Goal: Transaction & Acquisition: Purchase product/service

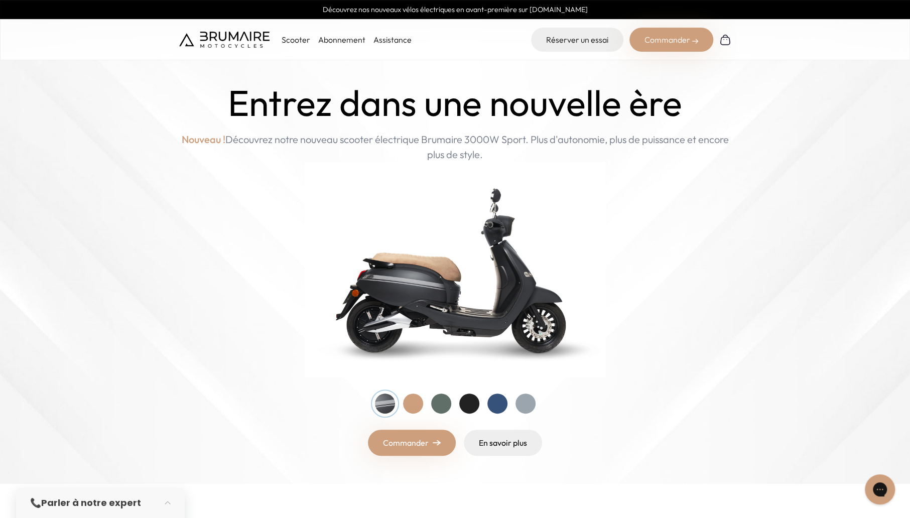
click at [409, 408] on div at bounding box center [413, 404] width 20 height 20
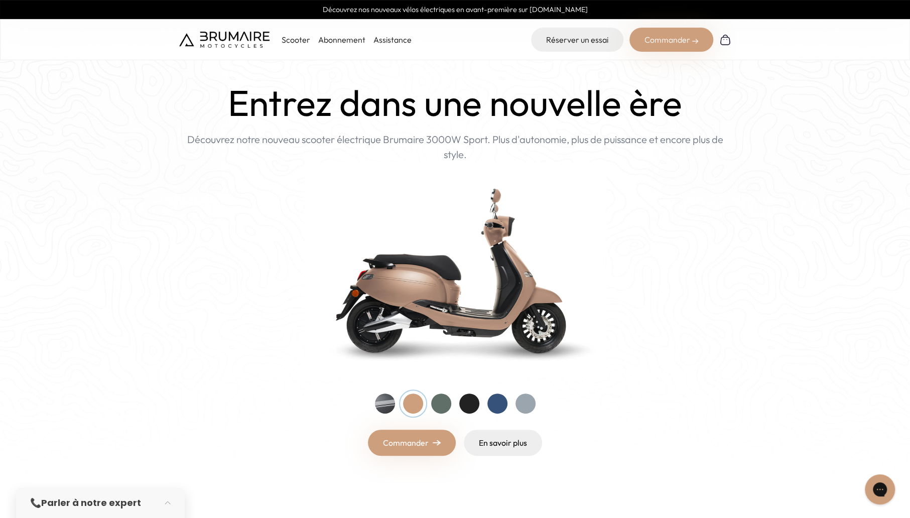
click at [393, 407] on div at bounding box center [385, 404] width 20 height 20
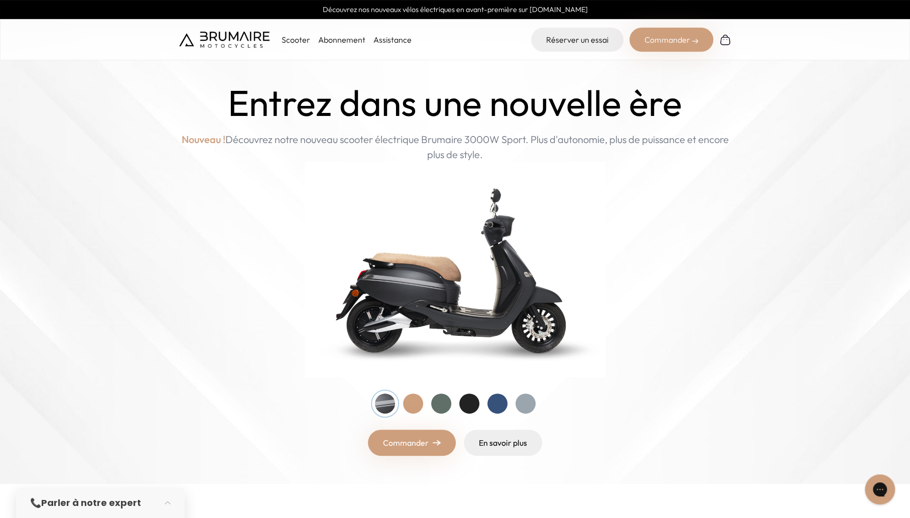
click at [291, 39] on p "Scooter" at bounding box center [296, 40] width 29 height 12
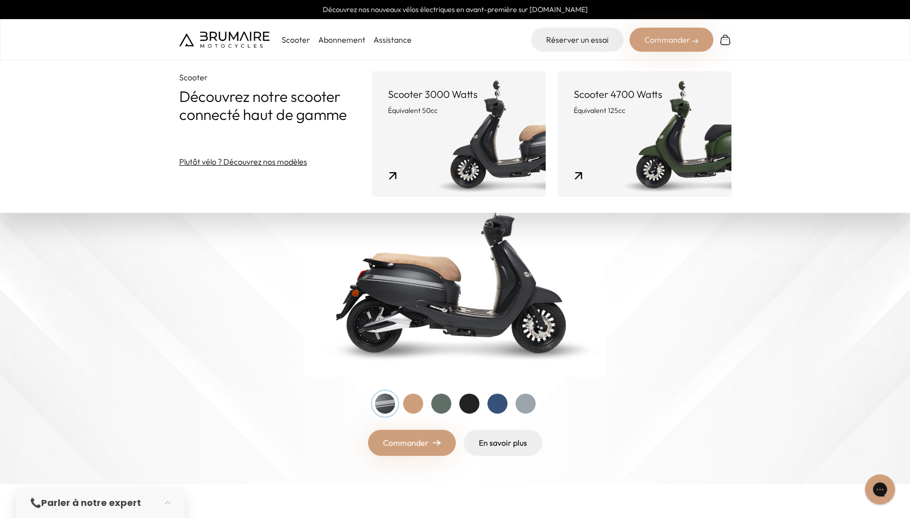
click at [676, 133] on link "Scooter 4700 Watts Équivalent 125cc" at bounding box center [645, 134] width 174 height 126
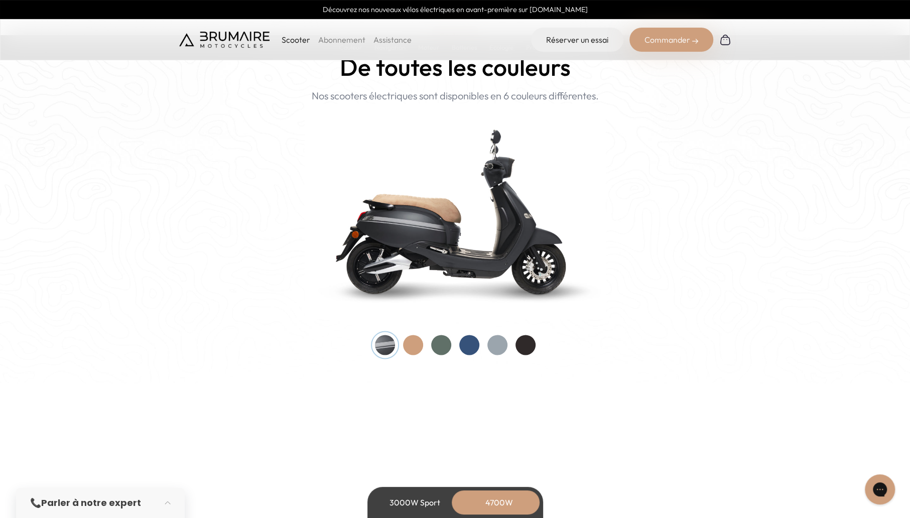
scroll to position [1004, 0]
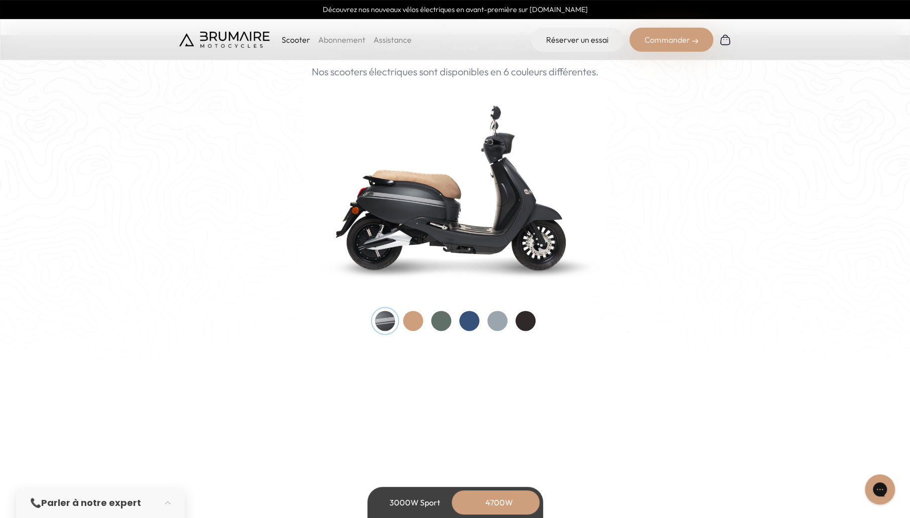
click at [437, 318] on div at bounding box center [441, 321] width 20 height 20
click at [530, 317] on div at bounding box center [526, 321] width 20 height 20
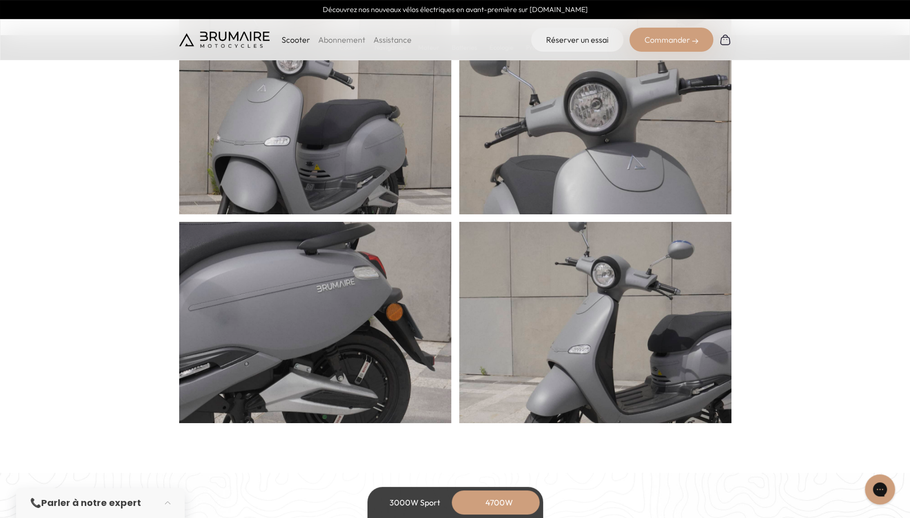
scroll to position [390, 0]
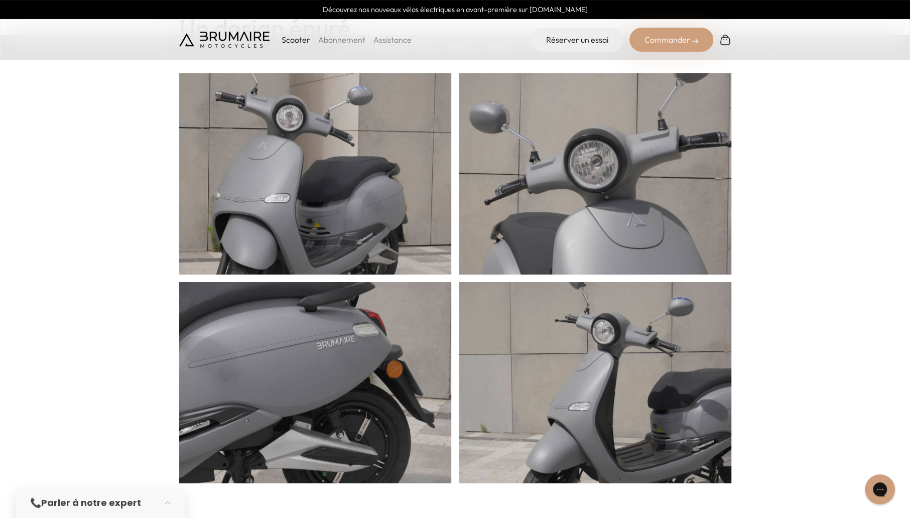
click at [242, 38] on img at bounding box center [224, 40] width 90 height 16
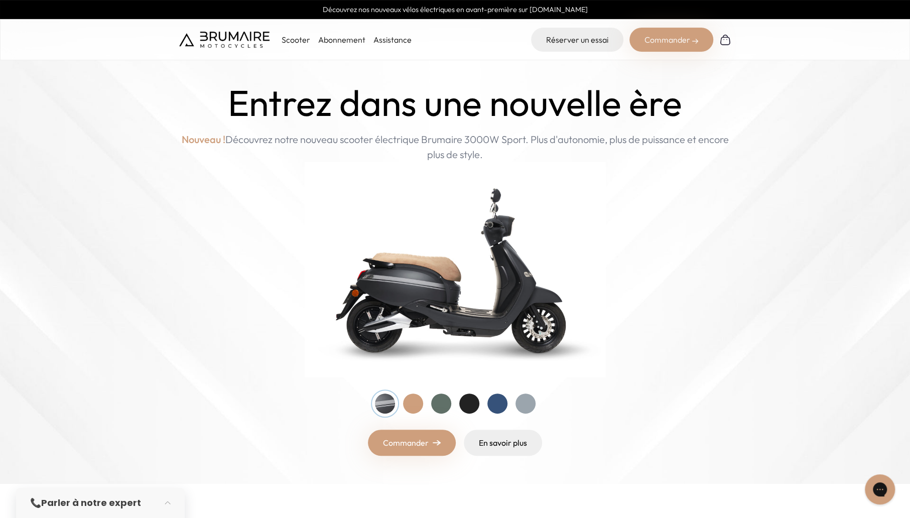
click at [300, 42] on p "Scooter" at bounding box center [296, 40] width 29 height 12
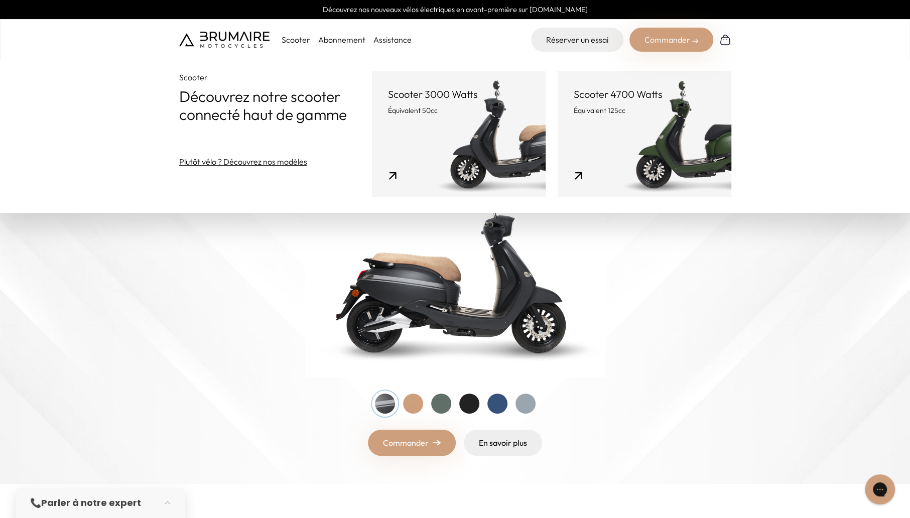
click at [620, 97] on p "Scooter 4700 Watts" at bounding box center [645, 94] width 142 height 14
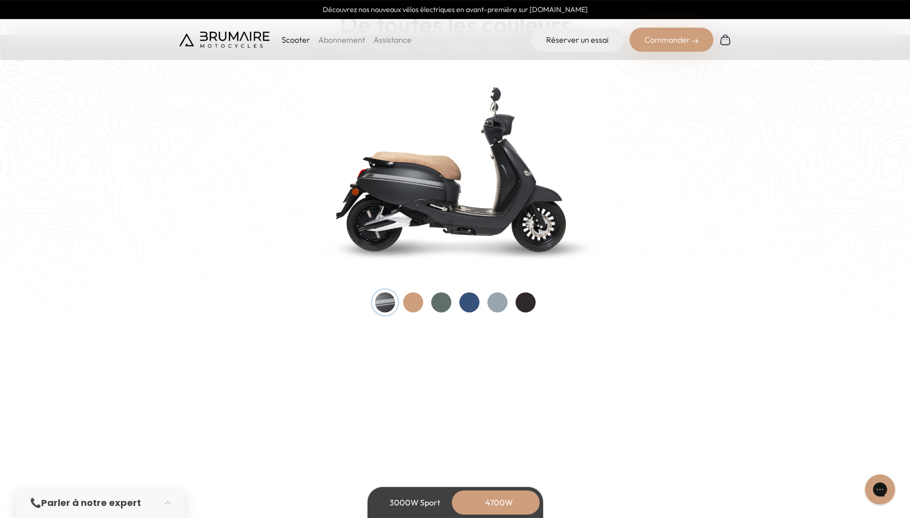
scroll to position [1060, 0]
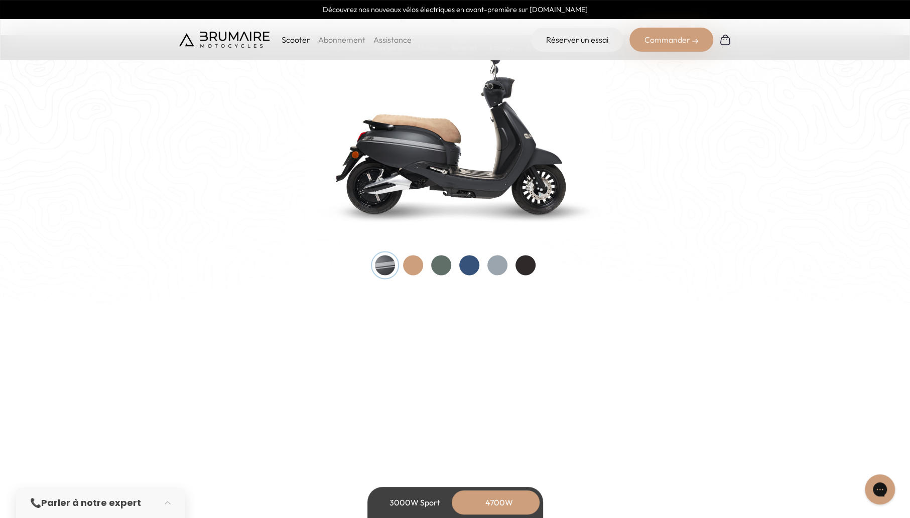
click at [527, 268] on div at bounding box center [526, 265] width 20 height 20
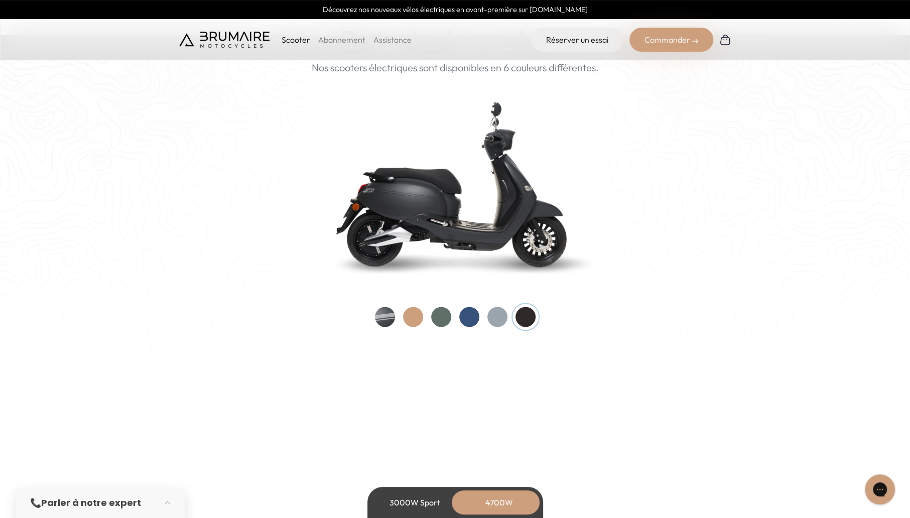
scroll to position [948, 0]
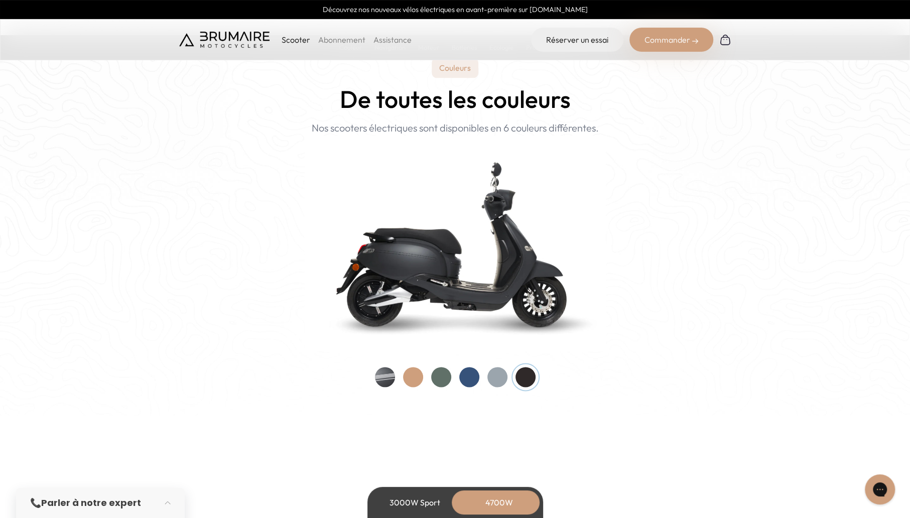
click at [416, 377] on div at bounding box center [413, 377] width 20 height 20
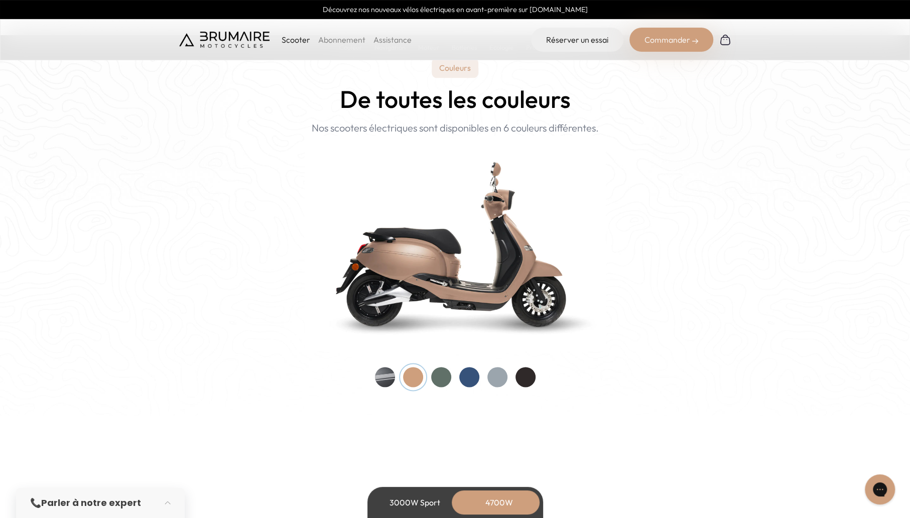
click at [385, 374] on div at bounding box center [385, 377] width 20 height 20
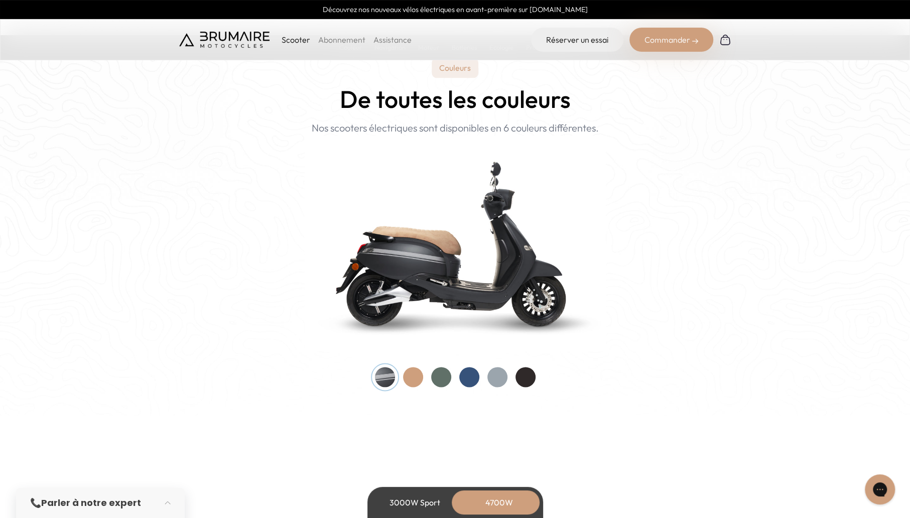
click at [525, 379] on div at bounding box center [526, 377] width 20 height 20
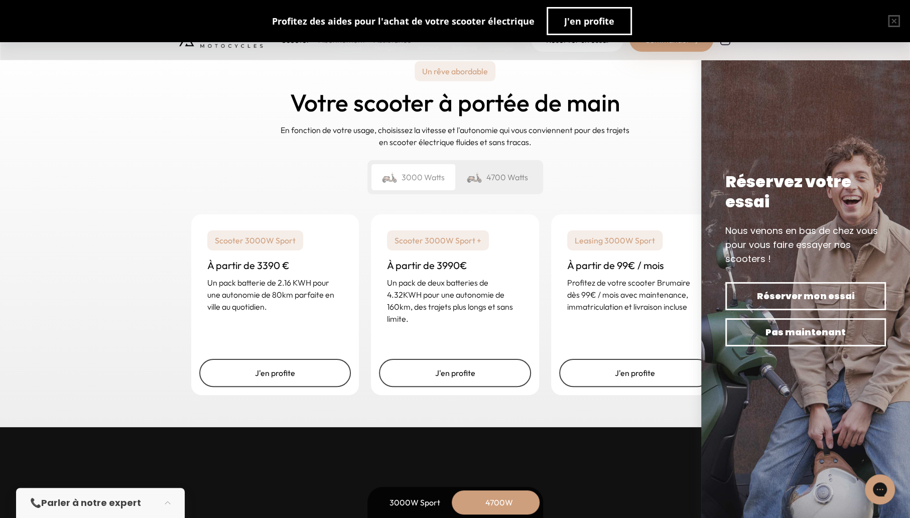
scroll to position [2454, 0]
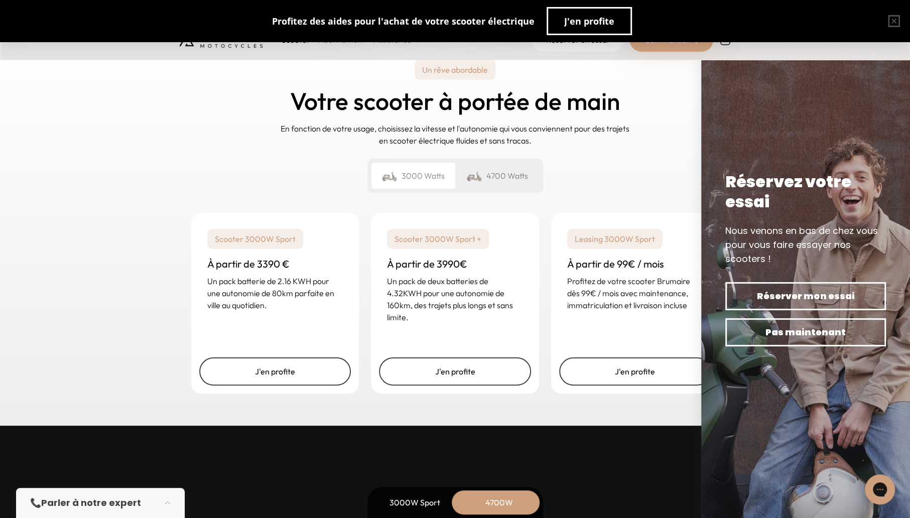
click at [668, 320] on div "Leasing 3000W Sport À partir de 99€ / mois Profitez de votre scooter Brumaire d…" at bounding box center [635, 270] width 168 height 114
click at [800, 329] on span "Pas maintenant" at bounding box center [806, 332] width 126 height 14
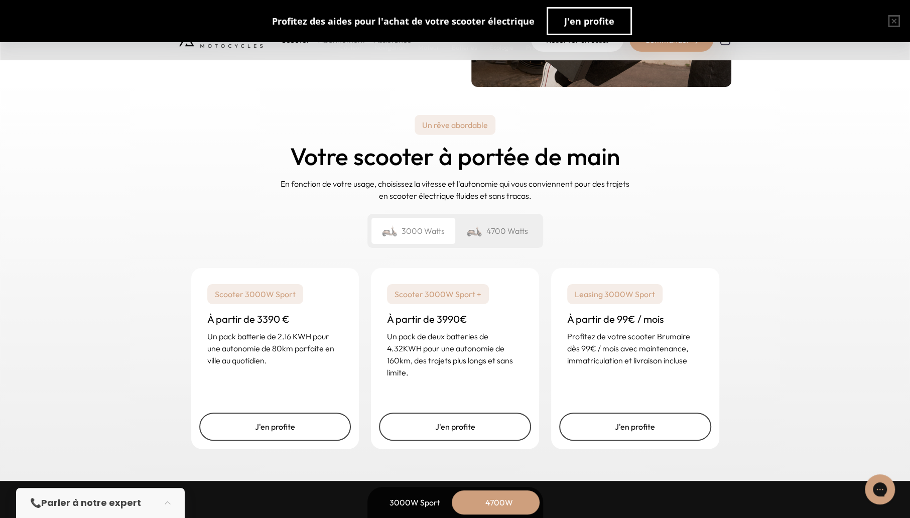
scroll to position [2398, 0]
click at [493, 231] on div "4700 Watts" at bounding box center [497, 231] width 84 height 26
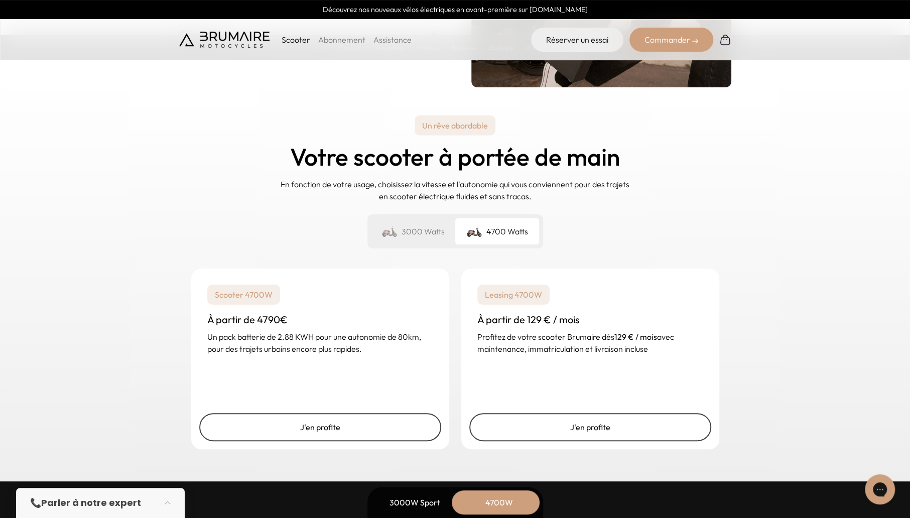
click at [576, 421] on link "J'en profite" at bounding box center [590, 427] width 242 height 28
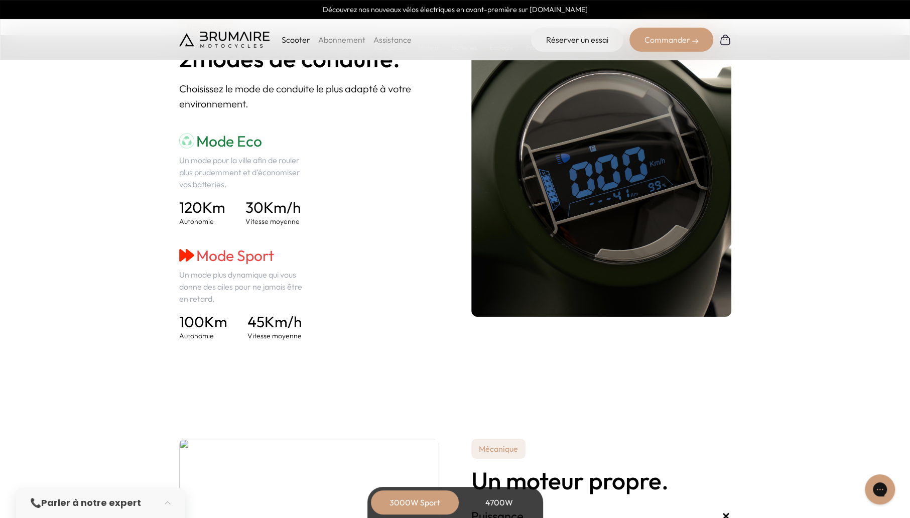
scroll to position [1115, 0]
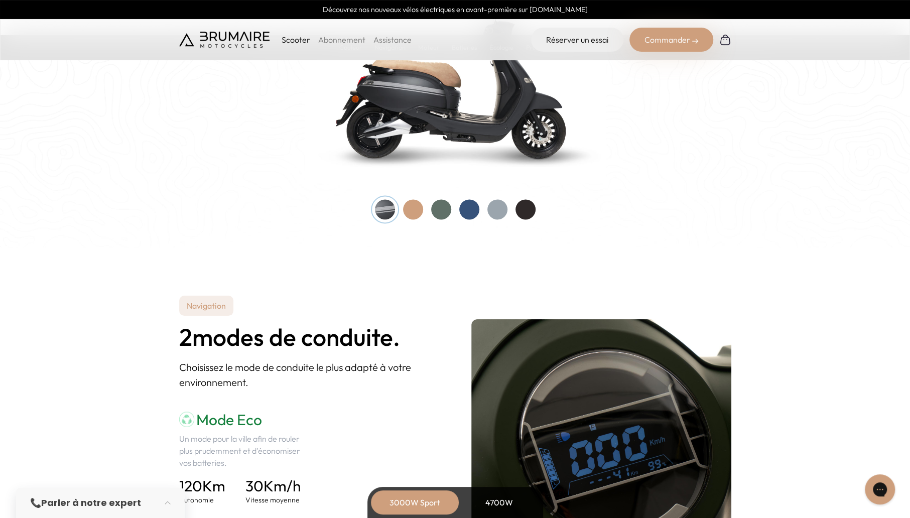
click at [530, 207] on div at bounding box center [526, 209] width 20 height 20
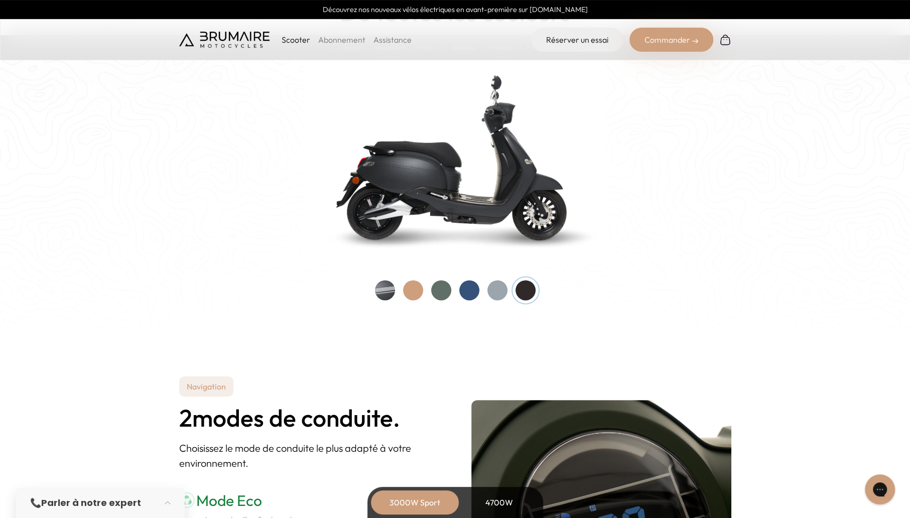
scroll to position [892, 0]
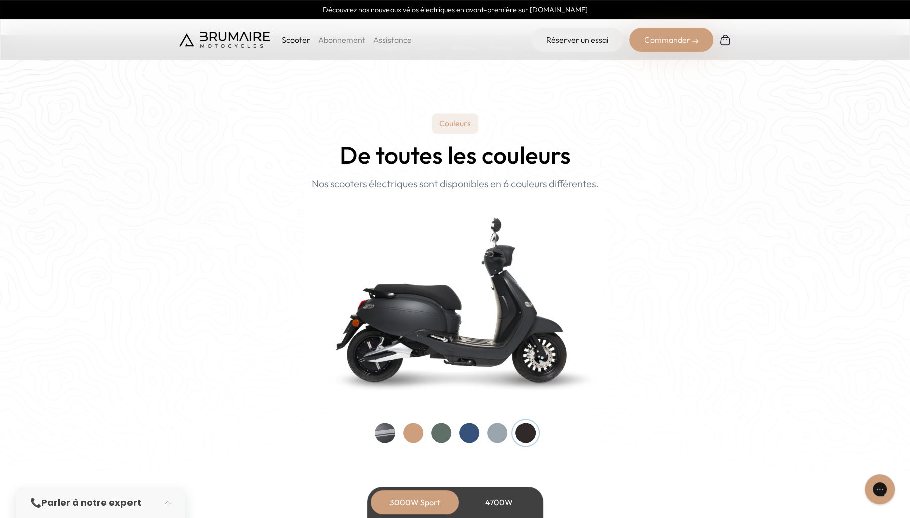
click at [659, 45] on div "Commander" at bounding box center [672, 40] width 84 height 24
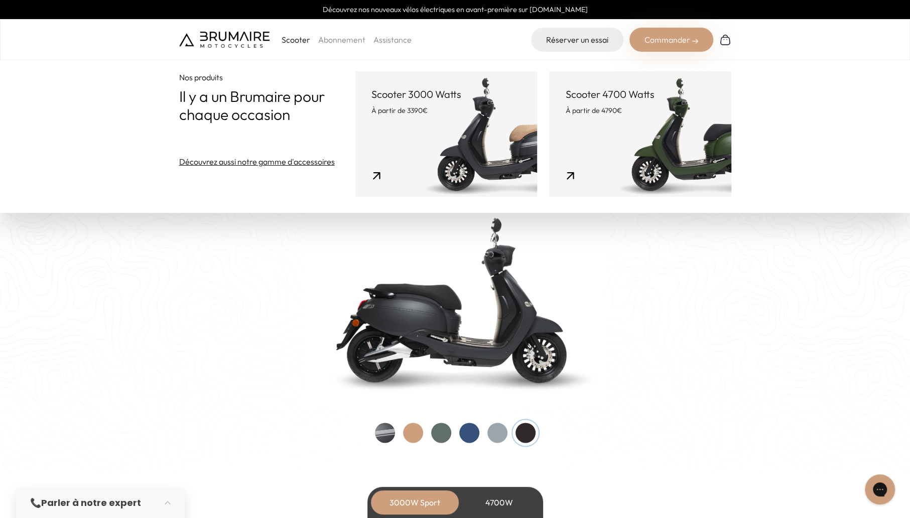
click at [569, 173] on link "Scooter 4700 Watts À partir de 4790€" at bounding box center [640, 134] width 182 height 126
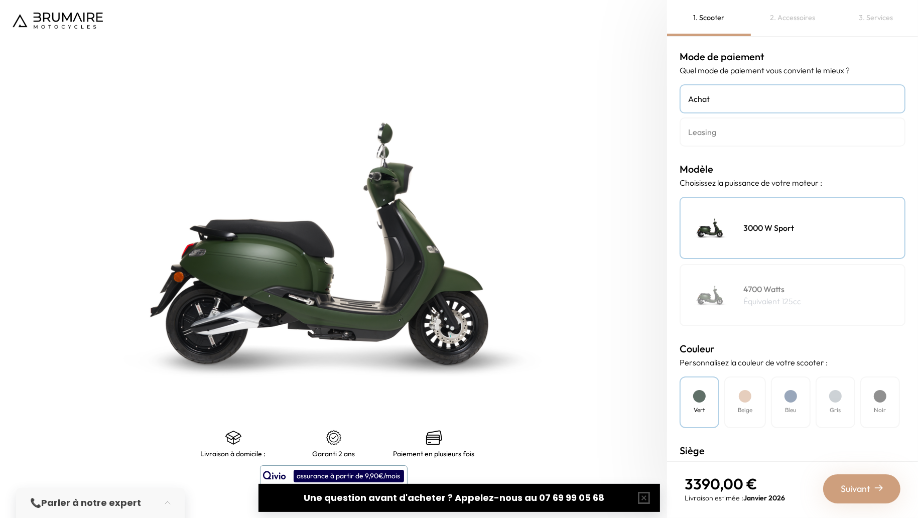
click at [711, 127] on h4 "Leasing" at bounding box center [792, 132] width 209 height 12
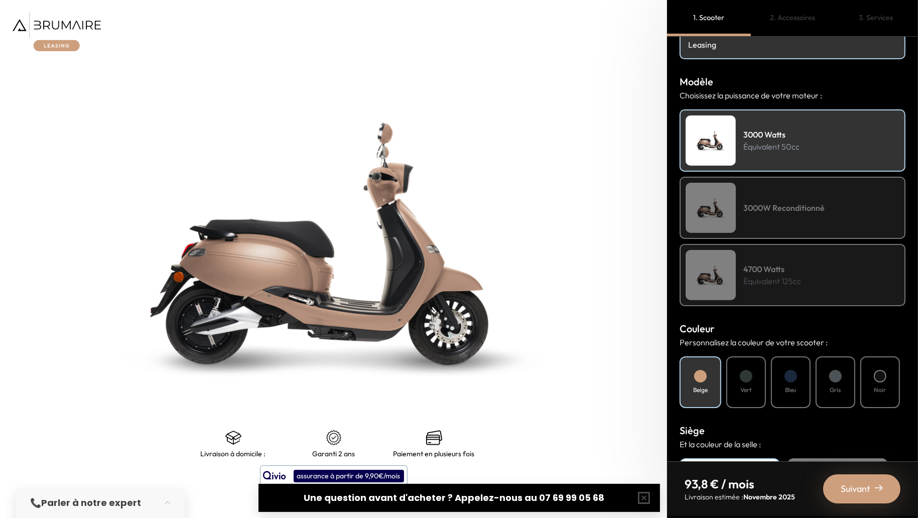
scroll to position [167, 0]
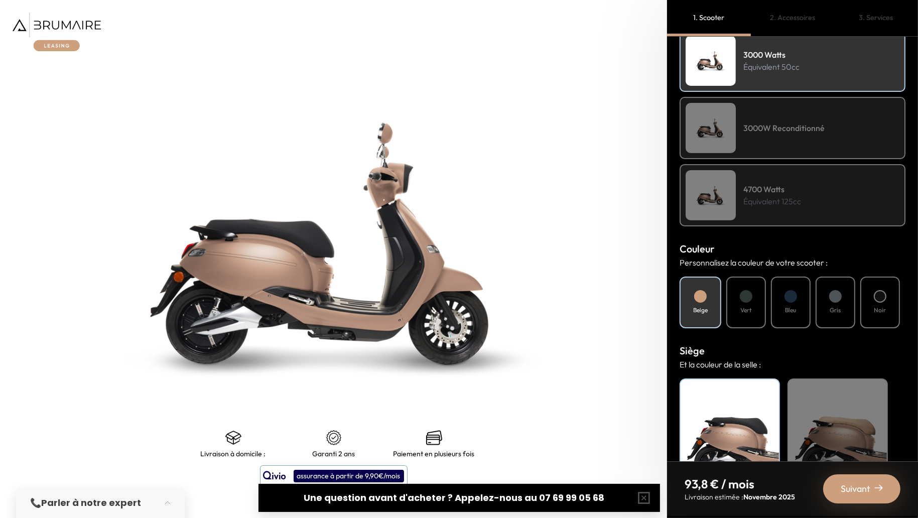
click at [745, 208] on div "4700 Watts Équivalent 125cc" at bounding box center [793, 195] width 226 height 62
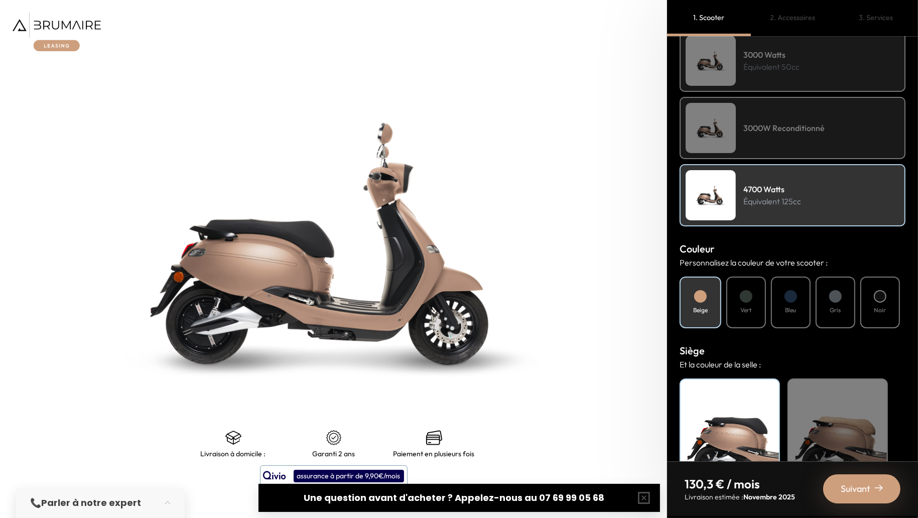
click at [867, 300] on div "Noir" at bounding box center [880, 303] width 40 height 52
click at [882, 299] on div at bounding box center [880, 296] width 13 height 13
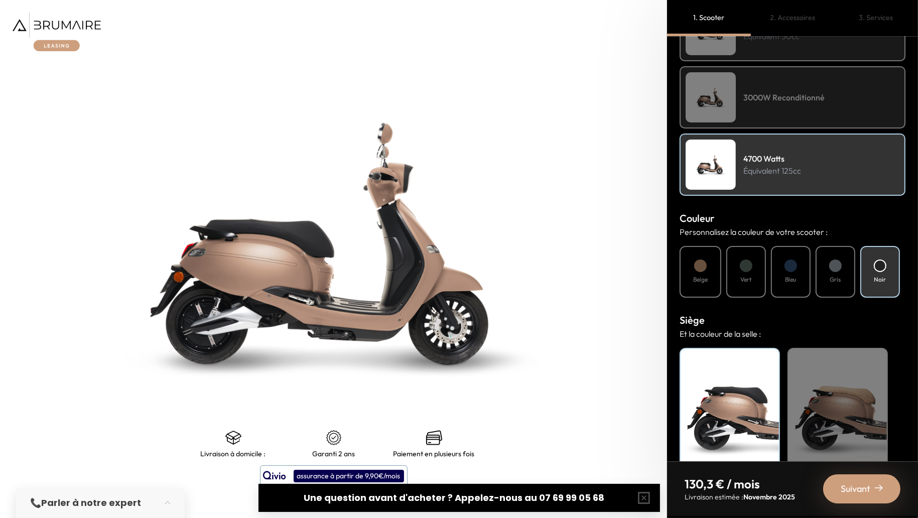
scroll to position [221, 0]
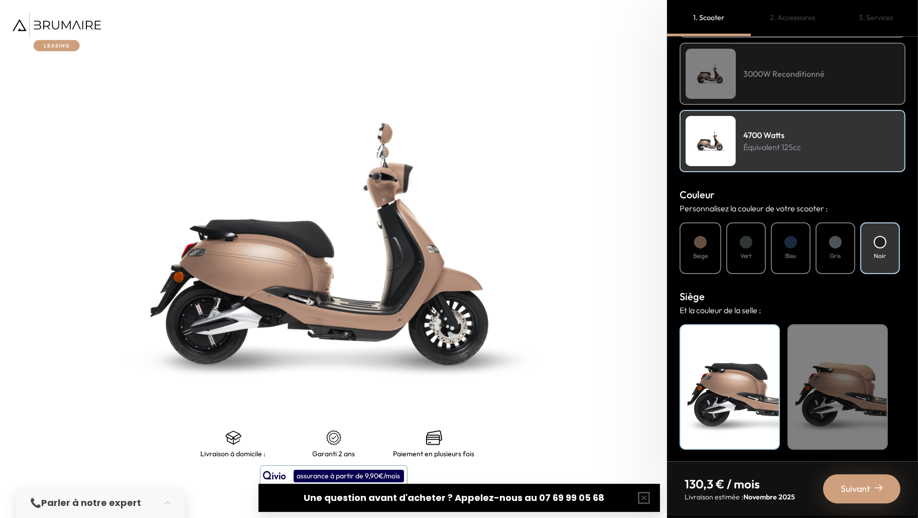
click at [740, 362] on div "Noir" at bounding box center [730, 387] width 100 height 126
click at [814, 366] on div "Beige" at bounding box center [838, 387] width 100 height 126
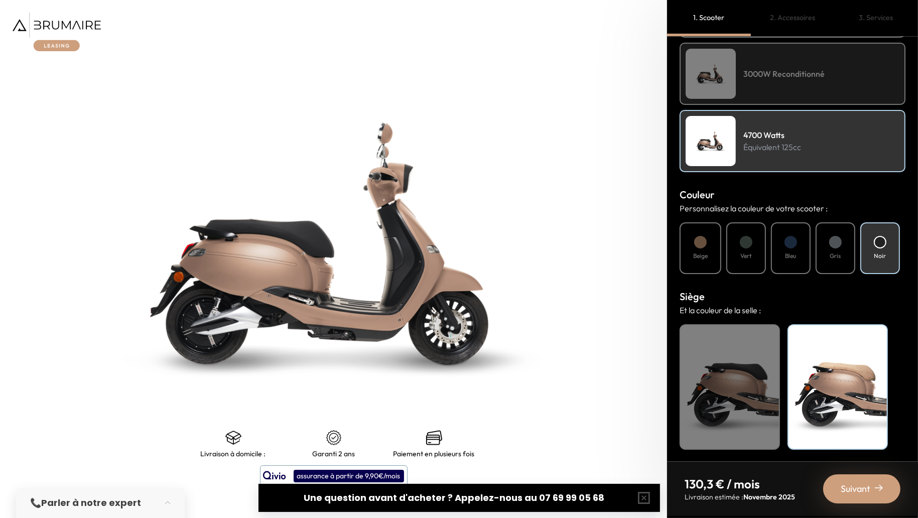
click at [727, 369] on div "Noir" at bounding box center [730, 387] width 100 height 126
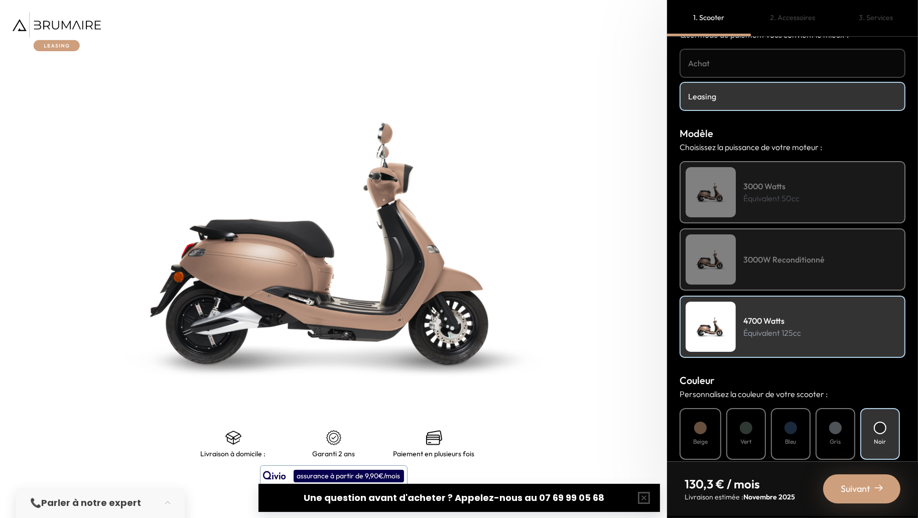
scroll to position [0, 0]
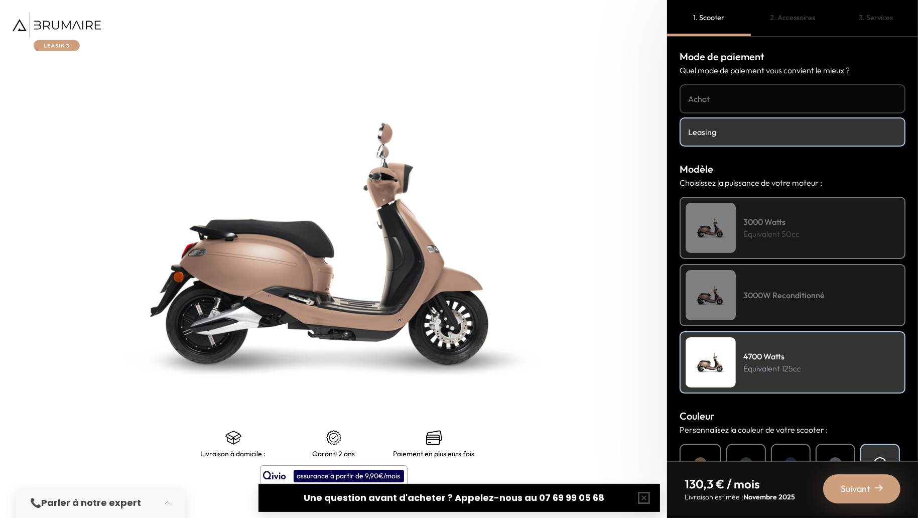
click at [863, 483] on span "Suivant" at bounding box center [856, 489] width 30 height 14
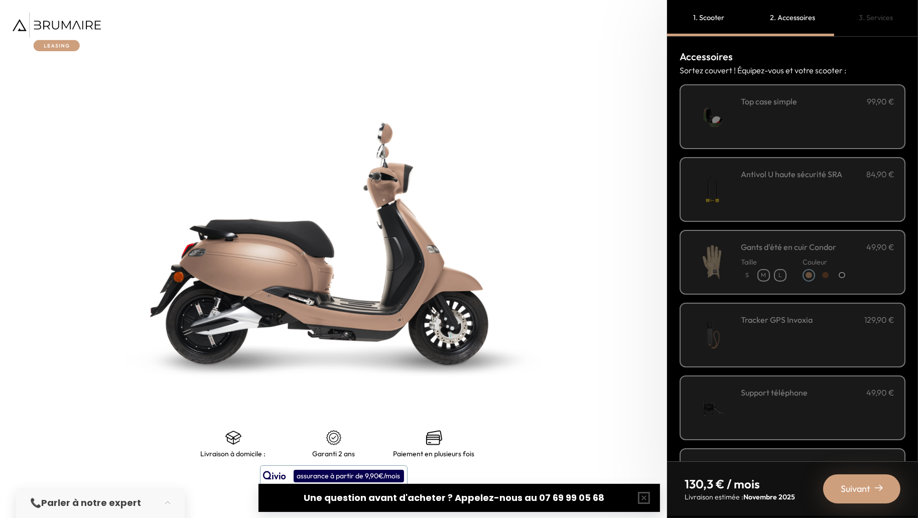
click at [743, 136] on div "**********" at bounding box center [818, 116] width 154 height 43
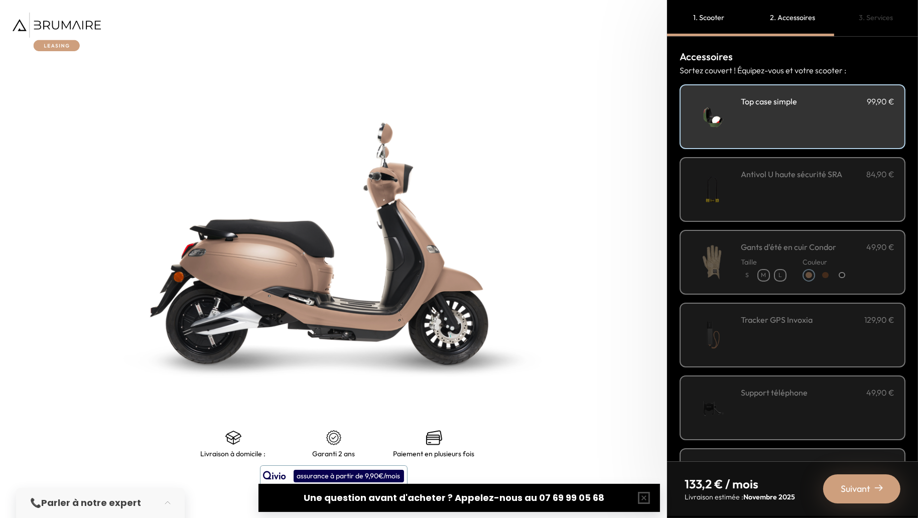
scroll to position [111, 0]
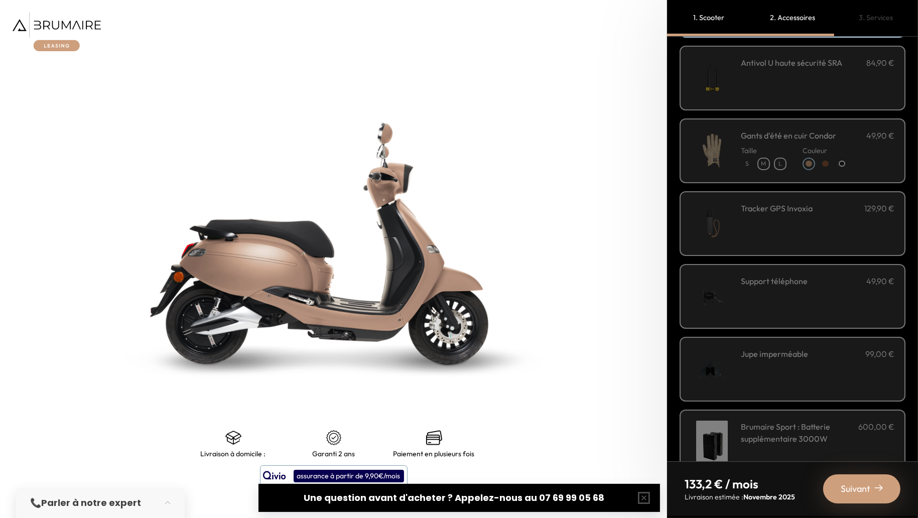
click at [757, 304] on div "Support téléphone 49,90 €" at bounding box center [818, 296] width 154 height 43
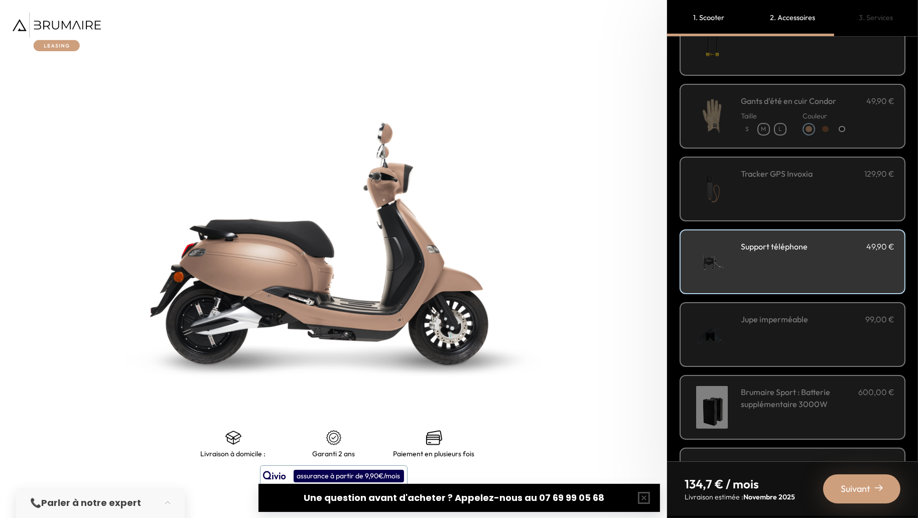
scroll to position [167, 0]
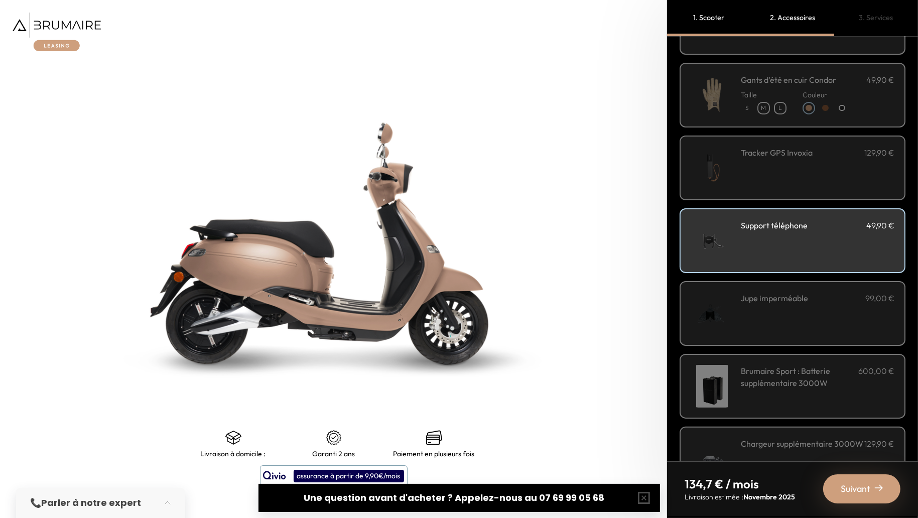
click at [757, 304] on div "Jupe imperméable 99,00 €" at bounding box center [818, 313] width 154 height 43
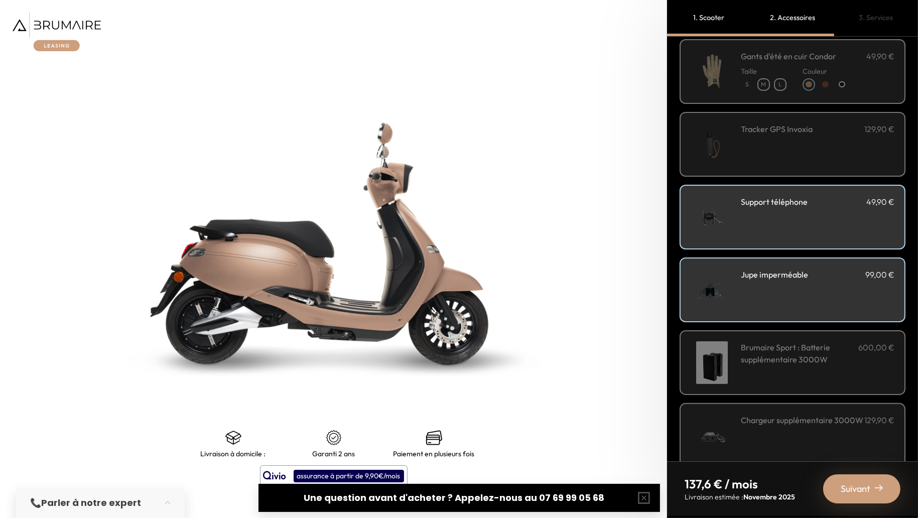
scroll to position [208, 0]
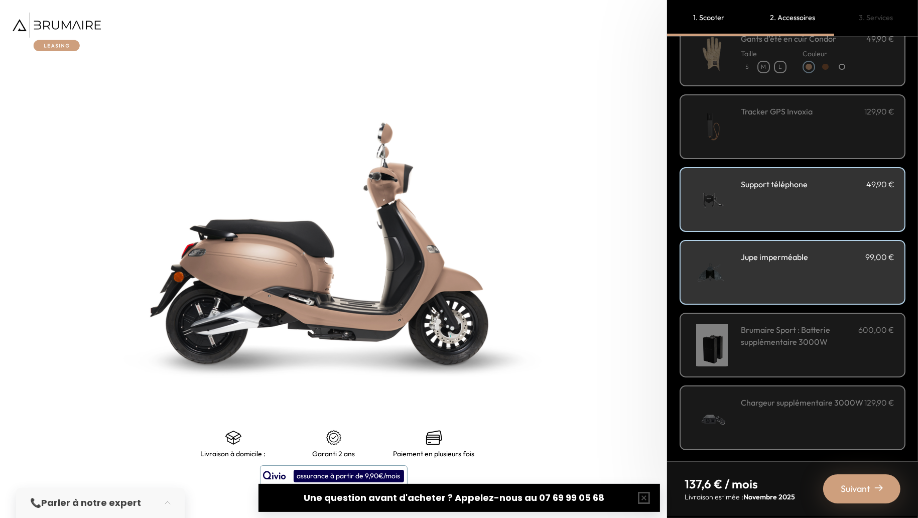
click at [861, 489] on span "Suivant" at bounding box center [856, 489] width 30 height 14
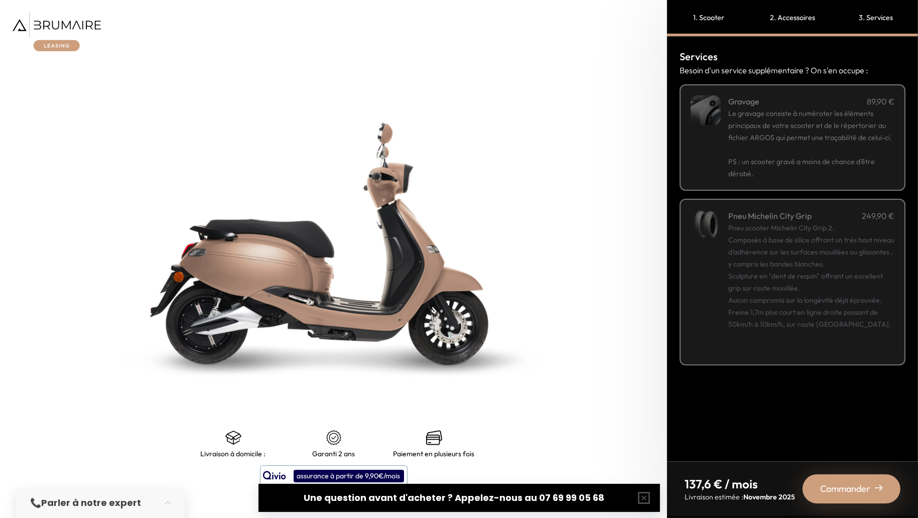
click at [780, 269] on div "Pneu scooter Michelin City Grip 2. Composés à base de silice offrant un très ha…" at bounding box center [811, 288] width 166 height 133
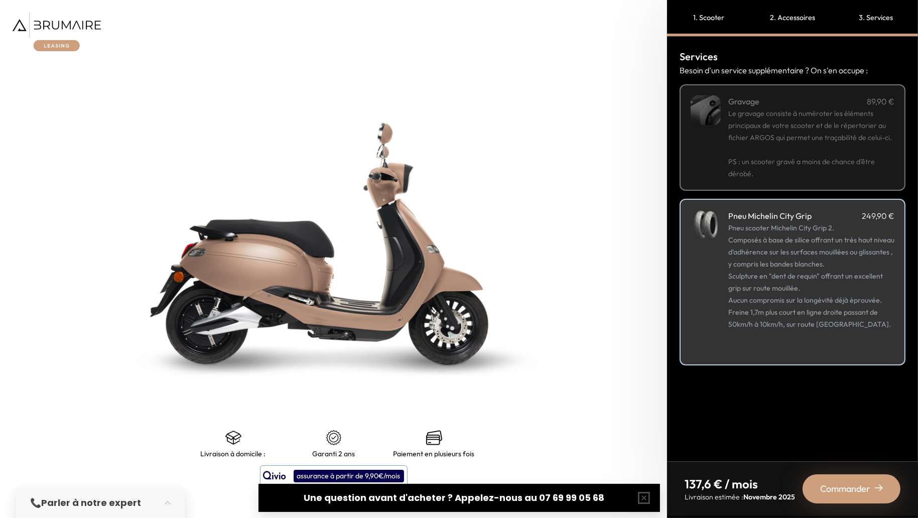
click at [769, 161] on p "PS : un scooter gravé a moins de chance d’être dérobé." at bounding box center [811, 162] width 166 height 36
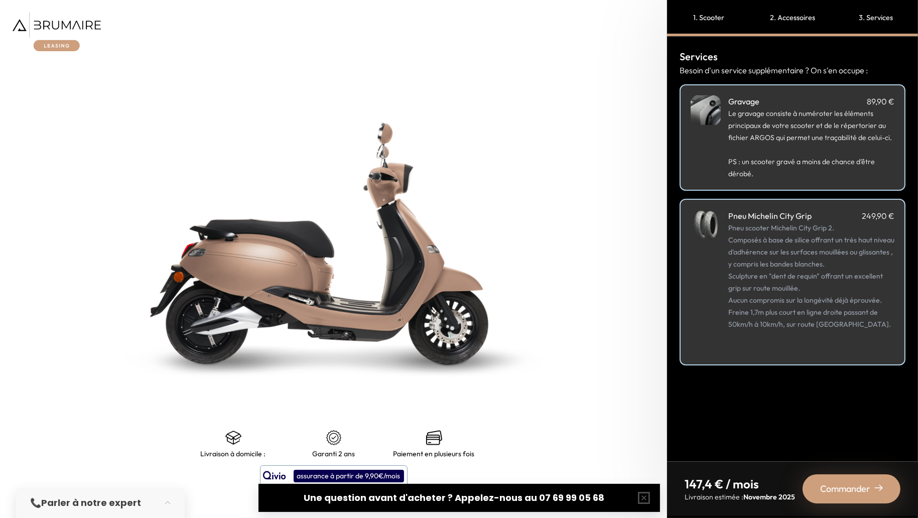
click at [835, 488] on span "Commander" at bounding box center [845, 489] width 50 height 14
